Goal: Information Seeking & Learning: Stay updated

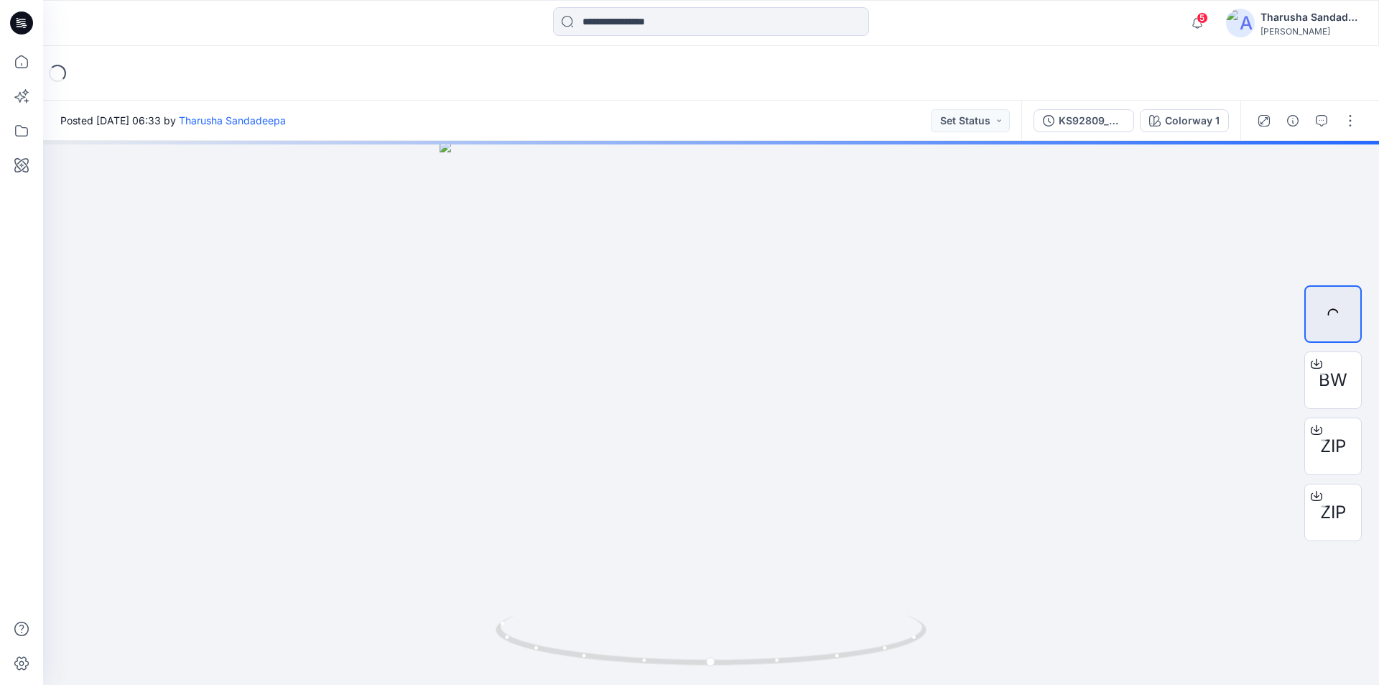
click at [204, 37] on div at bounding box center [210, 23] width 334 height 32
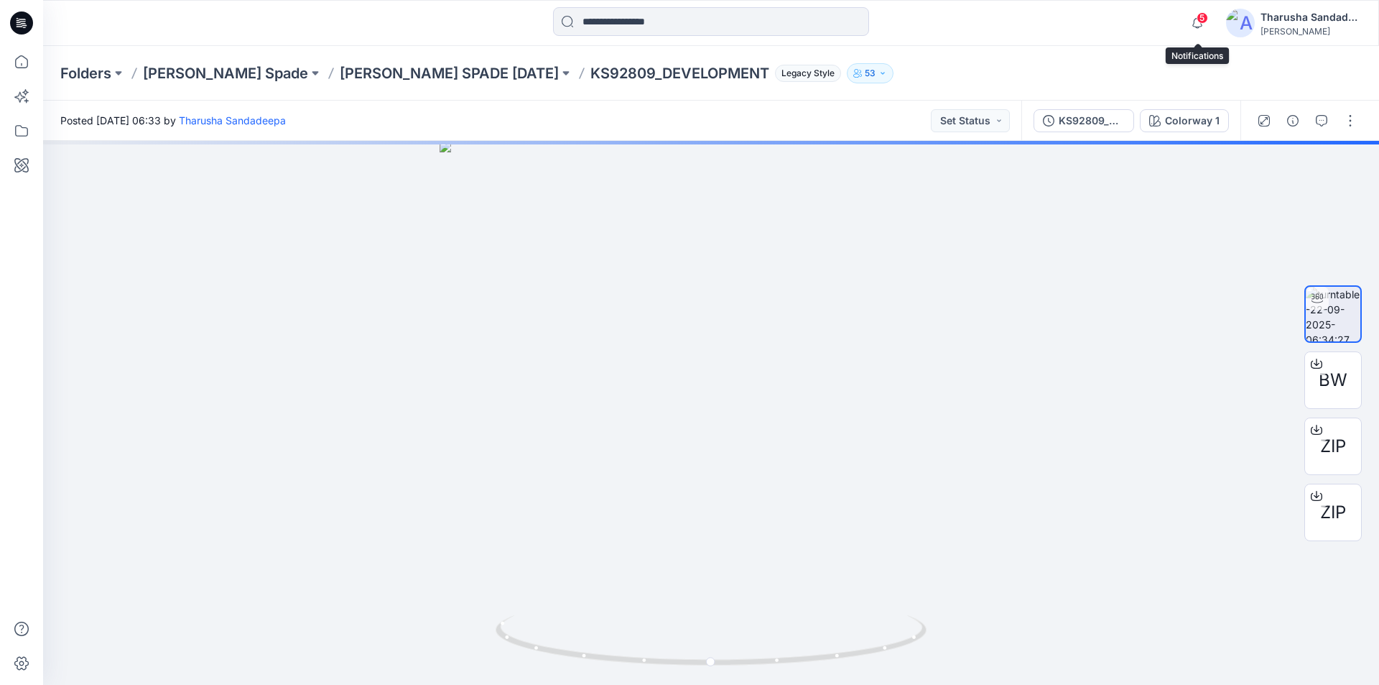
click at [1205, 23] on span "5" at bounding box center [1202, 17] width 11 height 11
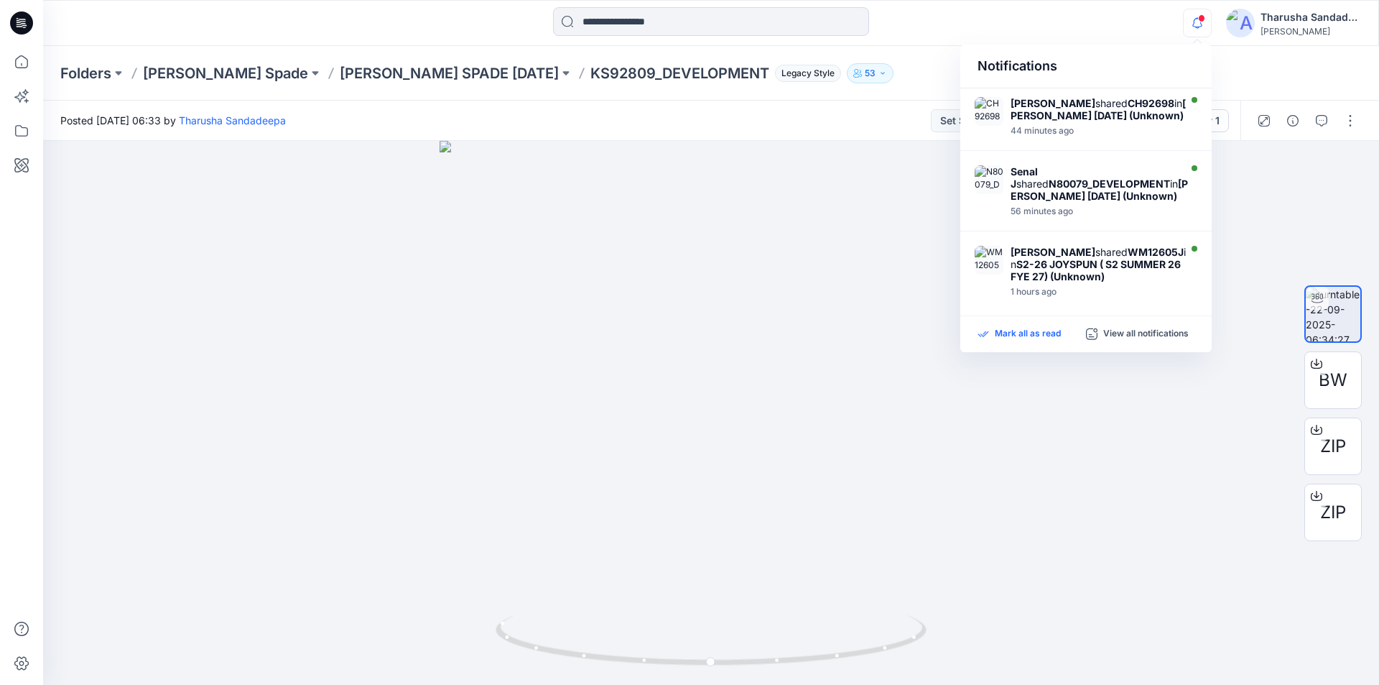
click at [1032, 335] on p "Mark all as read" at bounding box center [1028, 334] width 66 height 13
click at [881, 103] on div "Posted [DATE] 06:33 by [PERSON_NAME] Set Status" at bounding box center [532, 121] width 978 height 40
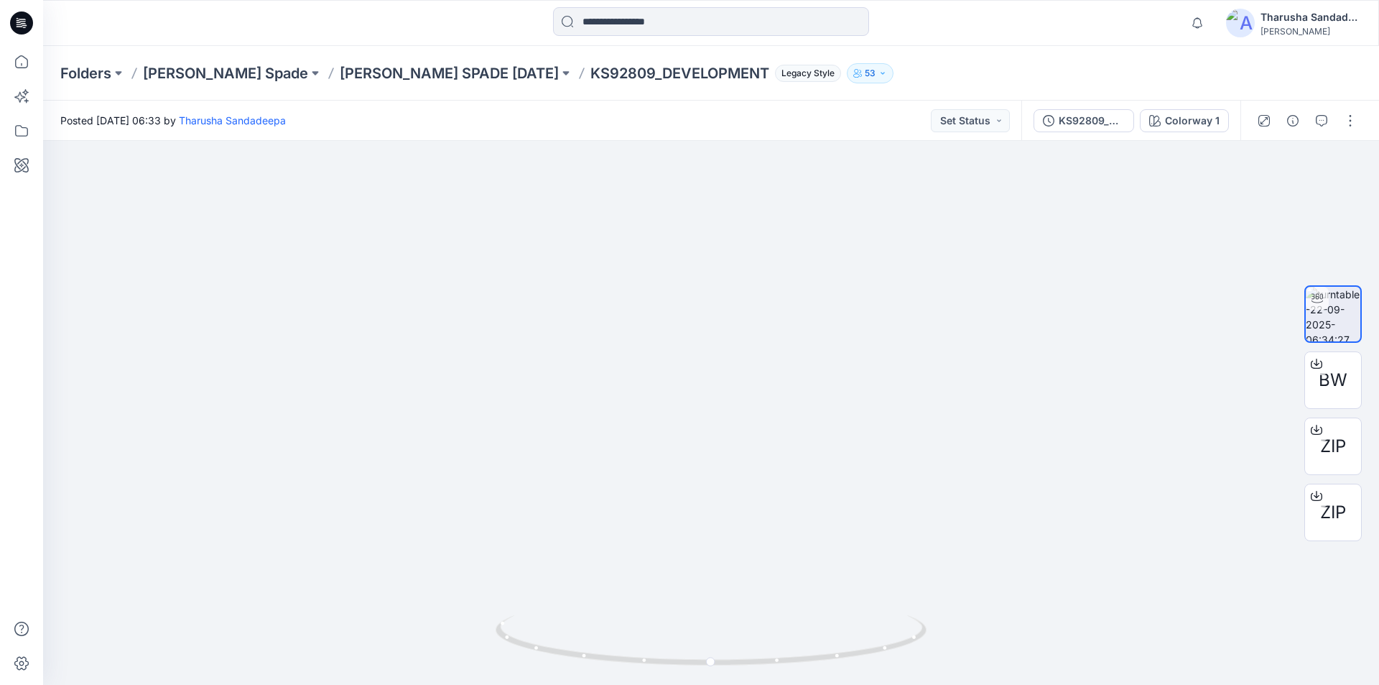
drag, startPoint x: 749, startPoint y: 196, endPoint x: 674, endPoint y: 708, distance: 517.7
drag, startPoint x: 671, startPoint y: 388, endPoint x: 713, endPoint y: 713, distance: 327.4
drag, startPoint x: 654, startPoint y: 376, endPoint x: 706, endPoint y: 656, distance: 284.2
drag, startPoint x: 22, startPoint y: 29, endPoint x: 37, endPoint y: 33, distance: 15.7
click at [24, 32] on icon at bounding box center [21, 22] width 23 height 23
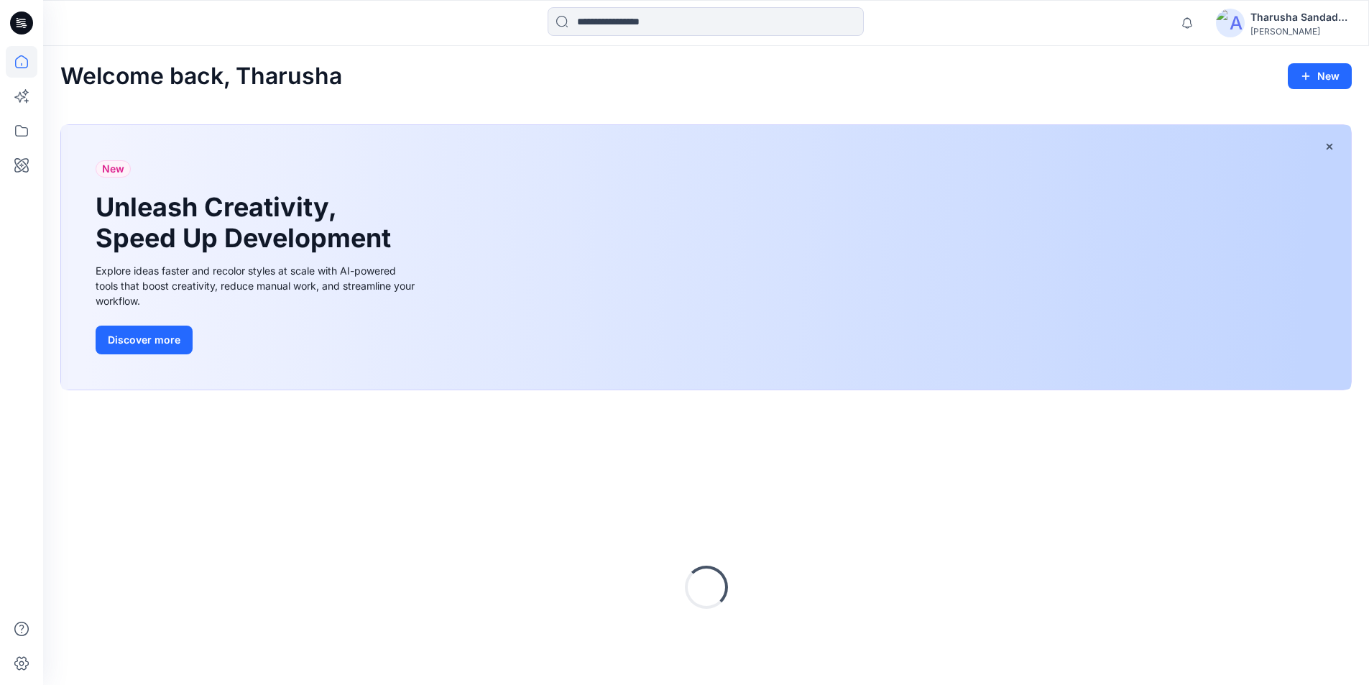
click at [106, 34] on div at bounding box center [208, 23] width 331 height 32
